Goal: Information Seeking & Learning: Learn about a topic

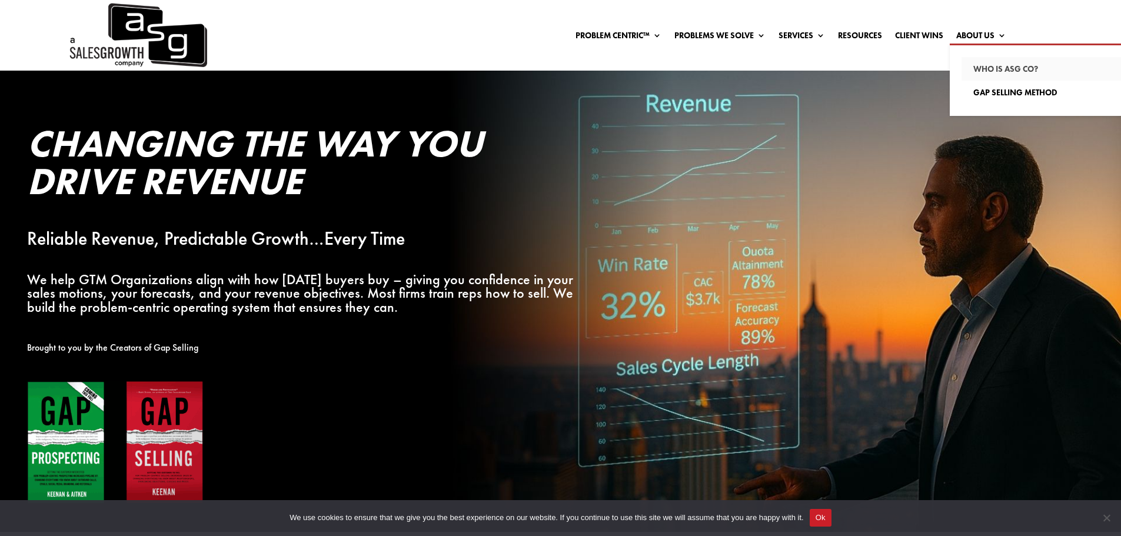
click at [1022, 67] on link "Who Is ASG co?" at bounding box center [1043, 69] width 165 height 24
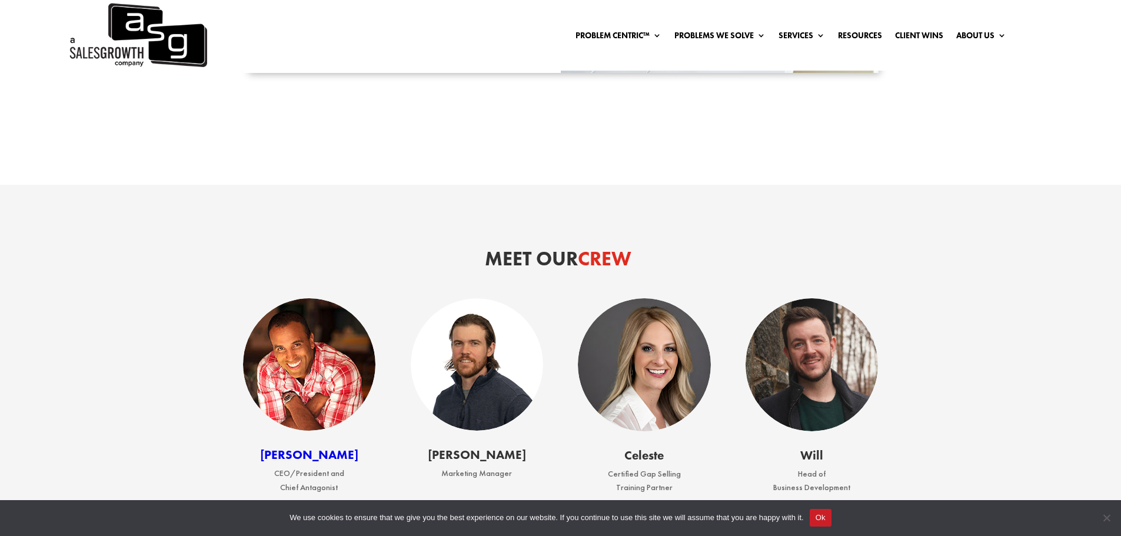
scroll to position [1652, 0]
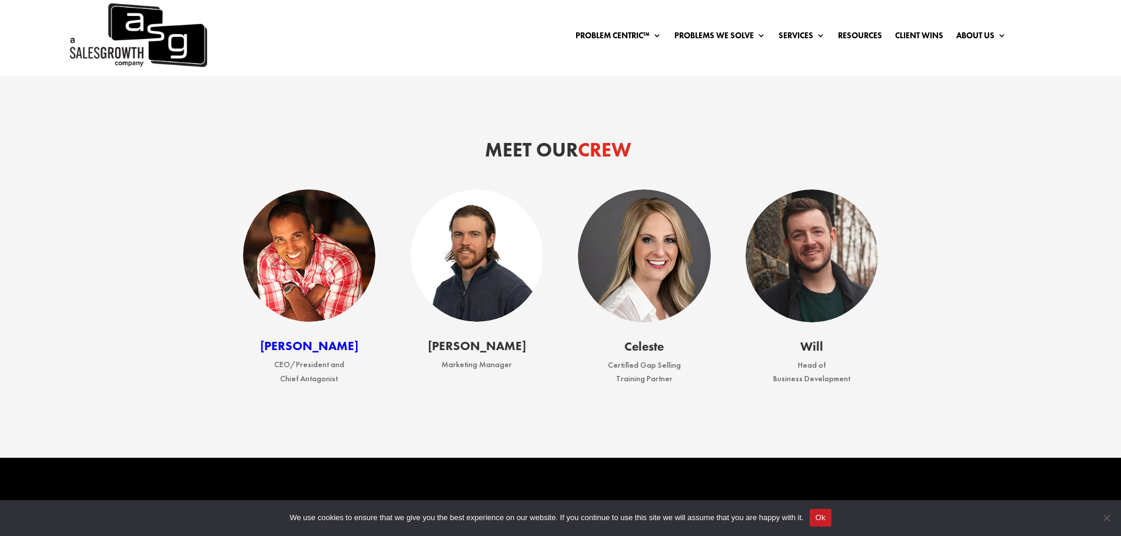
click at [309, 354] on link "Keenan" at bounding box center [309, 346] width 98 height 16
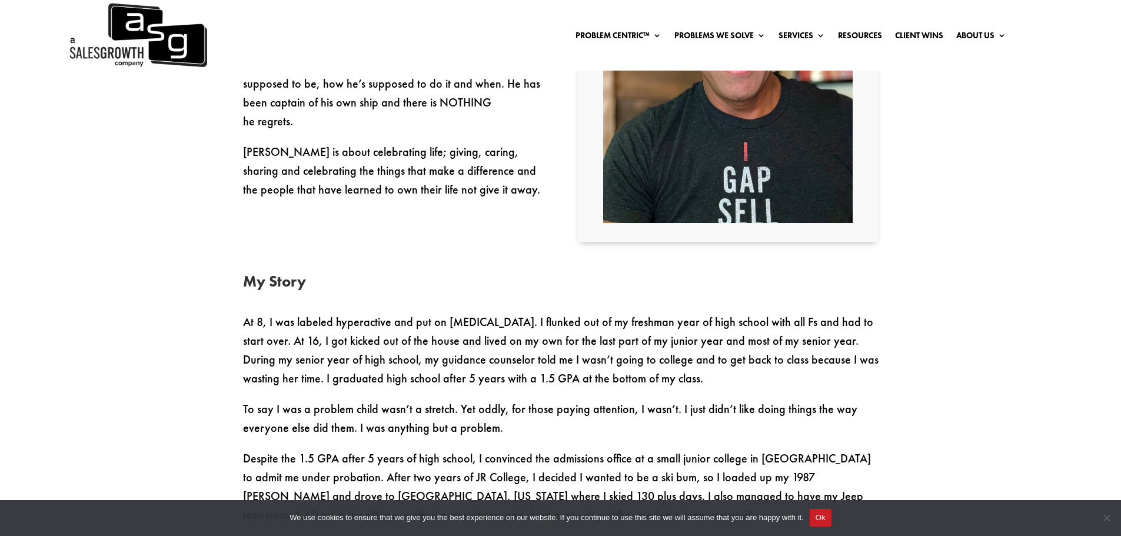
scroll to position [569, 0]
